Goal: Transaction & Acquisition: Obtain resource

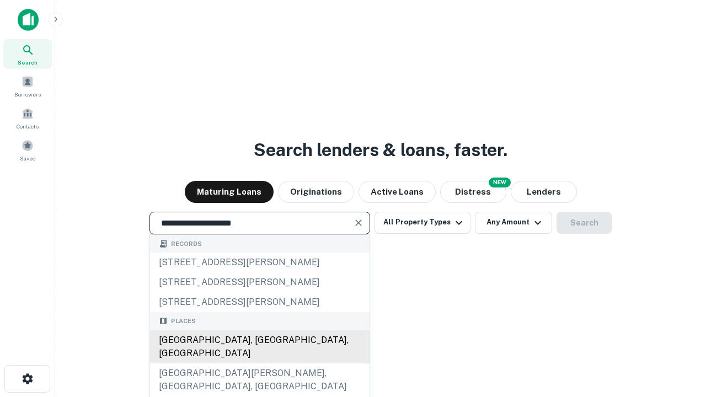
click at [259, 364] on div "[GEOGRAPHIC_DATA], [GEOGRAPHIC_DATA], [GEOGRAPHIC_DATA]" at bounding box center [260, 347] width 220 height 33
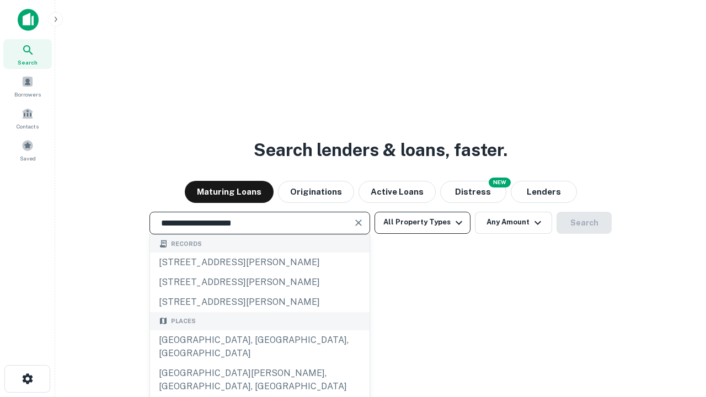
type input "**********"
click at [423, 222] on button "All Property Types" at bounding box center [423, 223] width 96 height 22
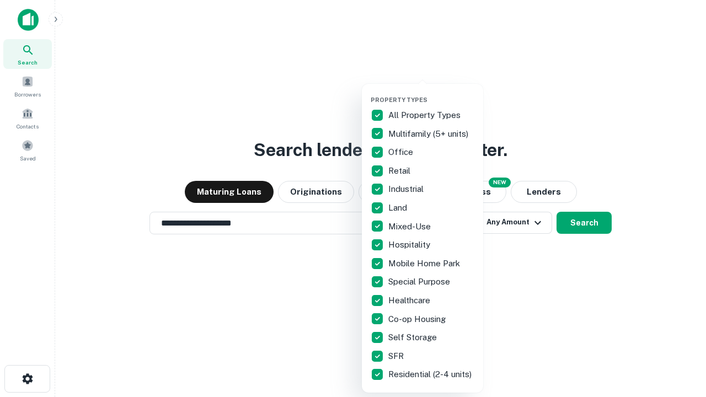
click at [432, 93] on button "button" at bounding box center [431, 93] width 121 height 1
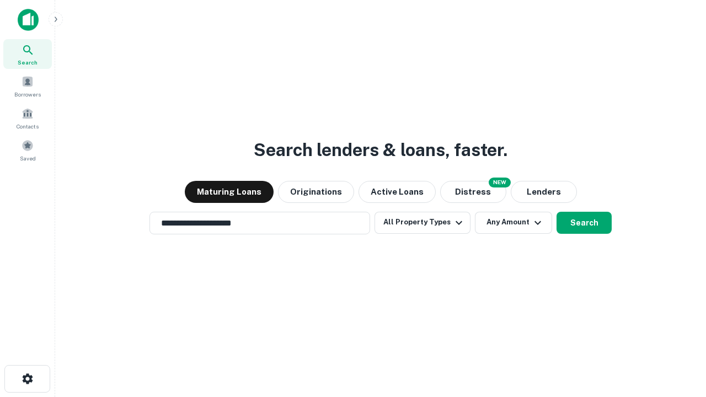
scroll to position [7, 133]
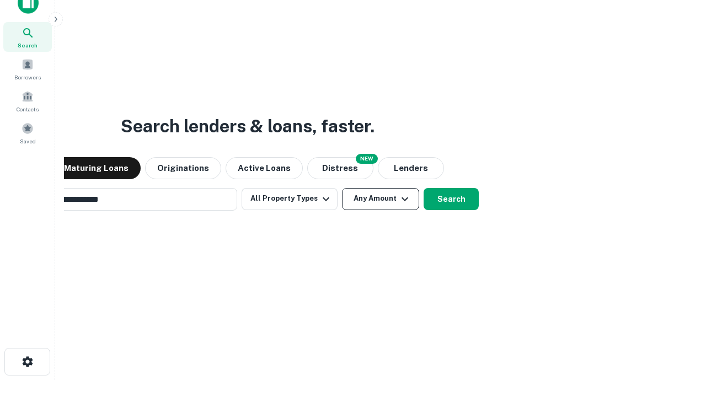
click at [342, 188] on button "Any Amount" at bounding box center [380, 199] width 77 height 22
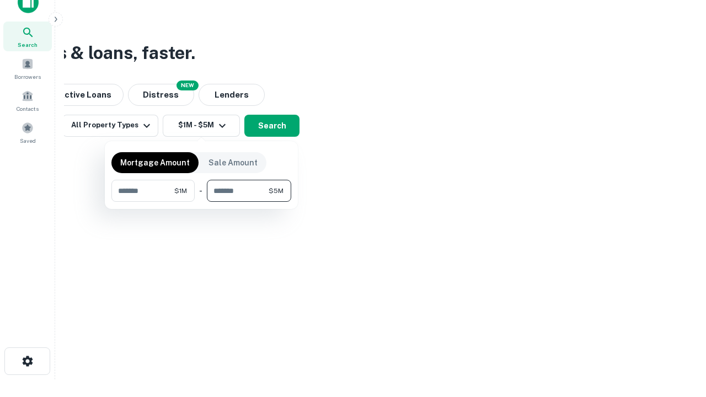
type input "*******"
click at [201, 202] on button "button" at bounding box center [201, 202] width 180 height 1
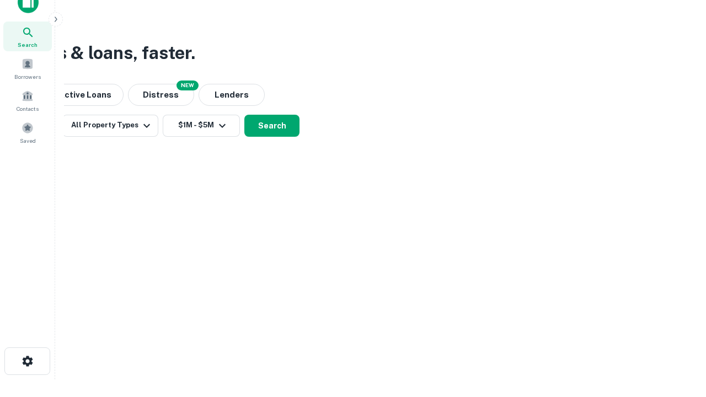
scroll to position [7, 204]
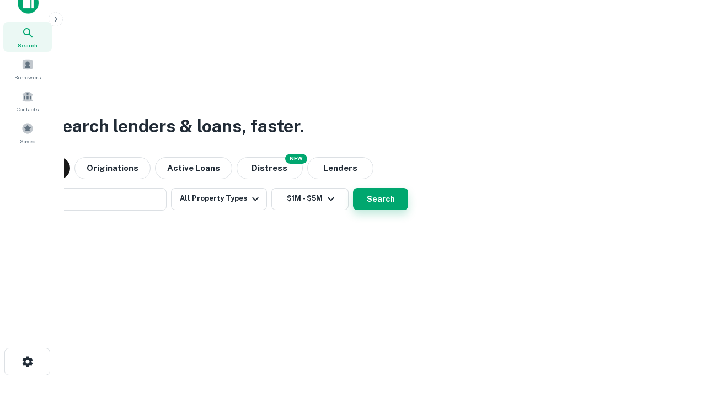
click at [353, 188] on button "Search" at bounding box center [380, 199] width 55 height 22
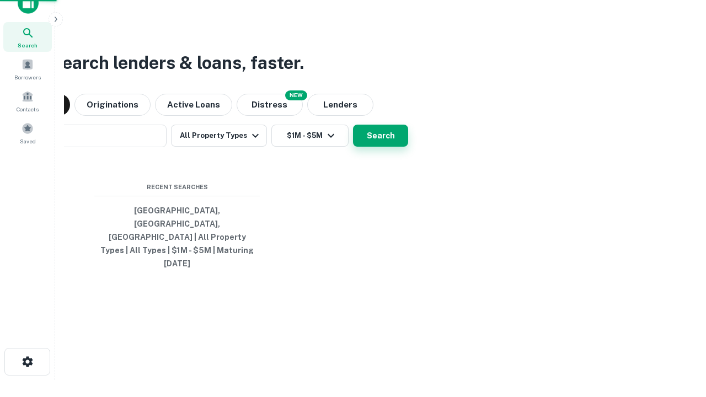
scroll to position [29, 312]
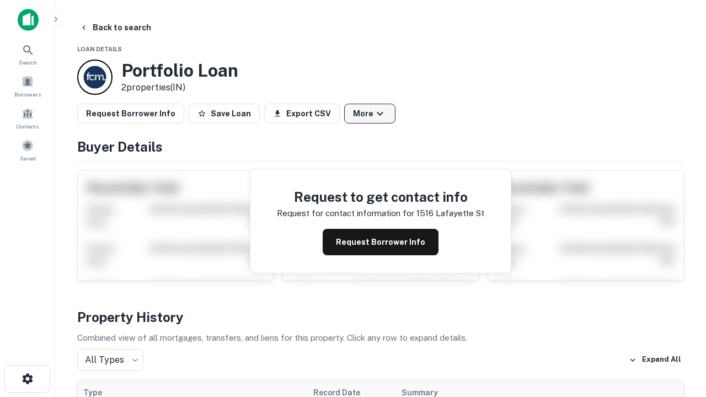
click at [370, 114] on button "More" at bounding box center [369, 114] width 51 height 20
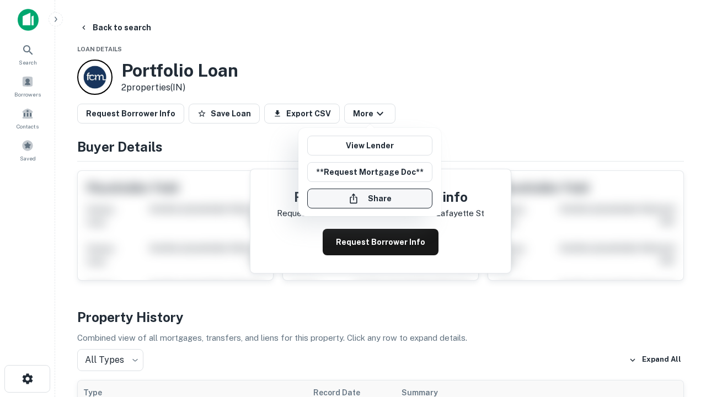
click at [370, 199] on button "Share" at bounding box center [369, 199] width 125 height 20
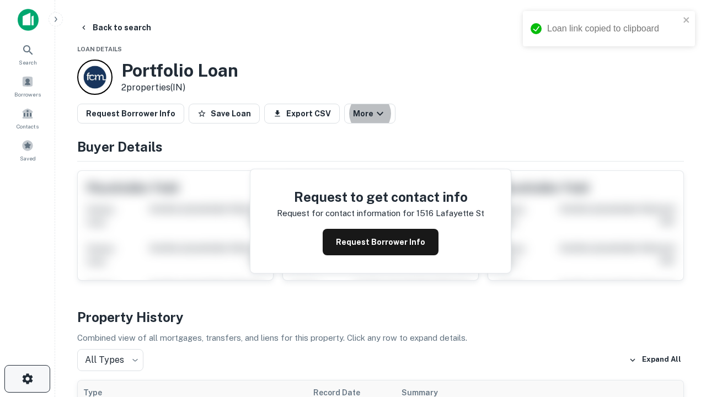
click at [27, 379] on icon "button" at bounding box center [27, 379] width 13 height 13
